Goal: Communication & Community: Connect with others

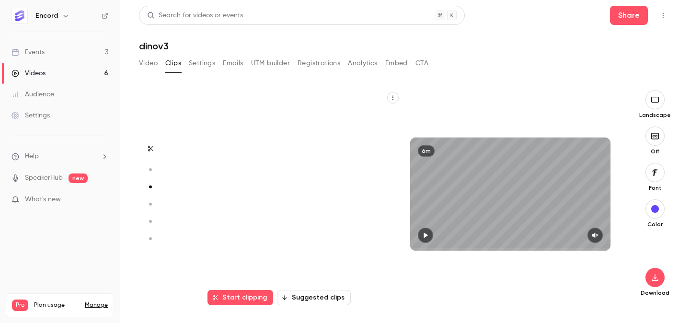
scroll to position [431, 0]
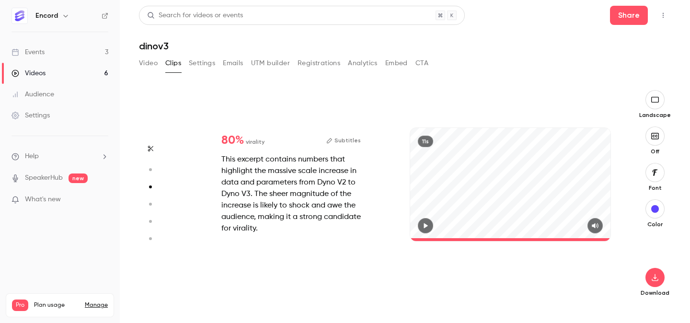
click at [81, 50] on link "Events 3" at bounding box center [60, 52] width 120 height 21
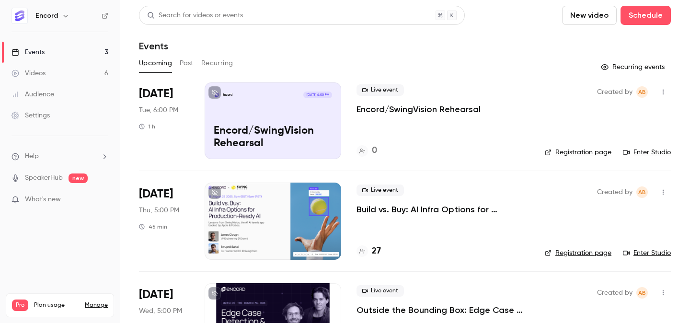
scroll to position [54, 0]
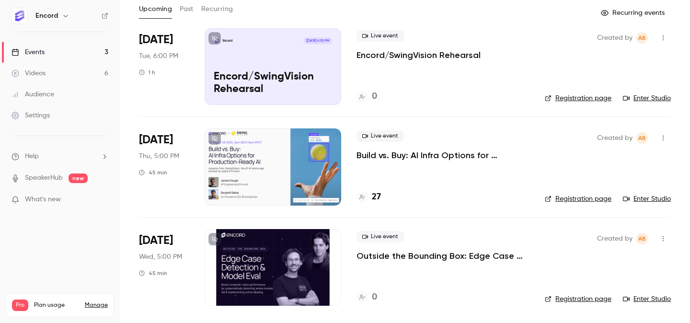
click at [403, 54] on p "Encord/SwingVision Rehearsal" at bounding box center [419, 55] width 124 height 12
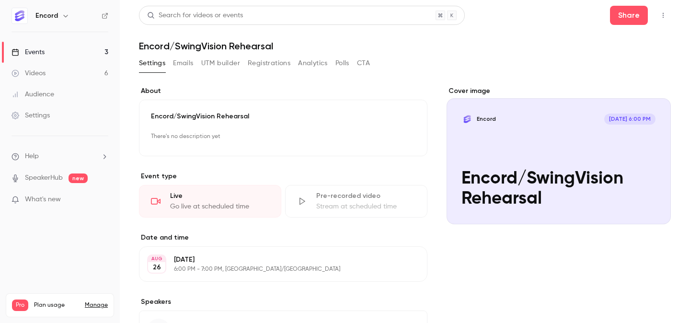
click at [665, 18] on icon "button" at bounding box center [664, 15] width 8 height 7
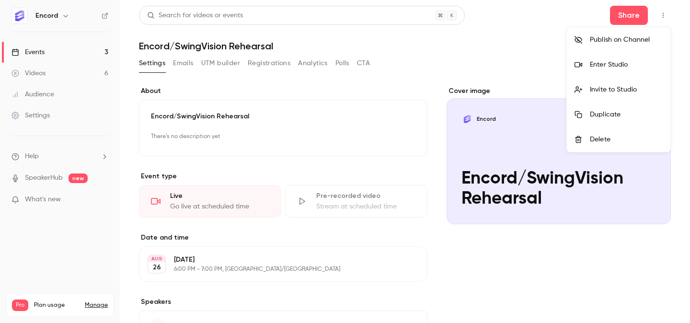
click at [639, 86] on div "Invite to Studio" at bounding box center [626, 90] width 73 height 10
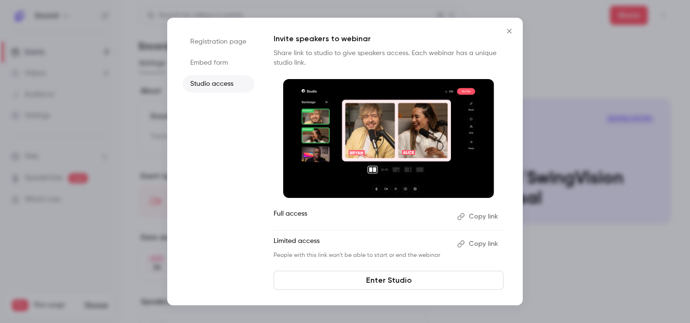
click at [480, 213] on button "Copy link" at bounding box center [479, 216] width 50 height 15
click at [515, 24] on button "Close" at bounding box center [509, 31] width 19 height 19
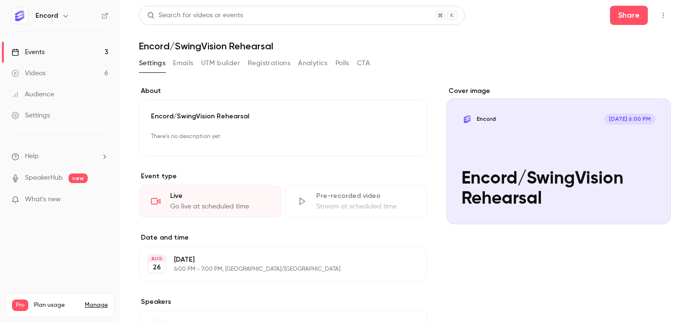
click at [671, 12] on button "button" at bounding box center [663, 15] width 15 height 15
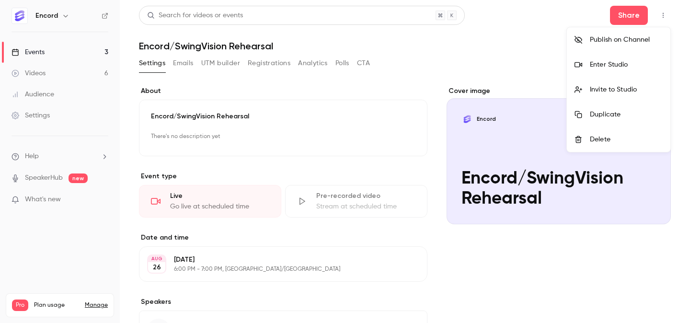
click at [640, 65] on div "Enter Studio" at bounding box center [626, 65] width 73 height 10
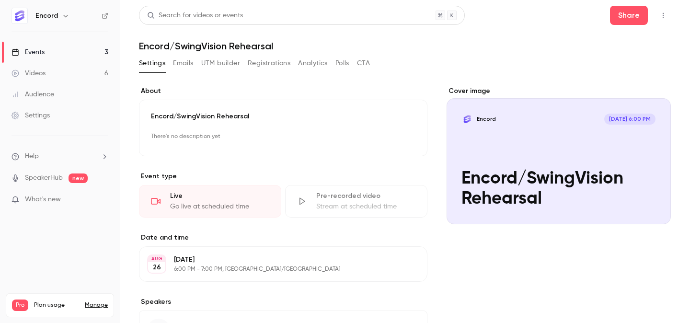
click at [662, 22] on button "button" at bounding box center [663, 15] width 15 height 15
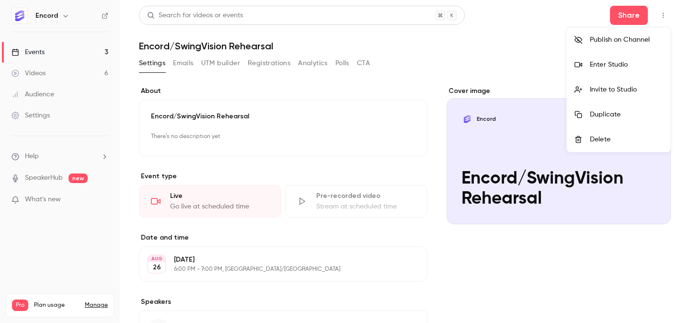
click at [588, 88] on div at bounding box center [582, 90] width 15 height 8
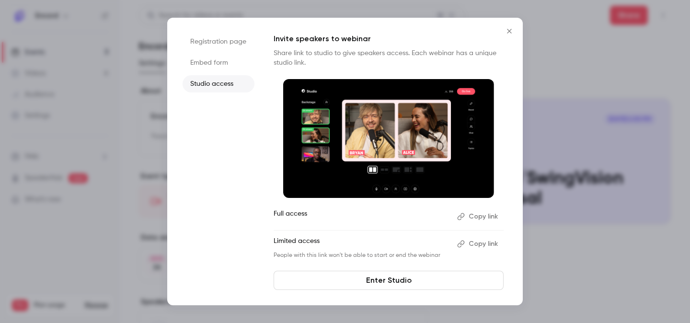
click at [473, 241] on button "Copy link" at bounding box center [479, 243] width 50 height 15
click at [424, 275] on link "Enter Studio" at bounding box center [389, 280] width 230 height 19
